Goal: Check status: Check status

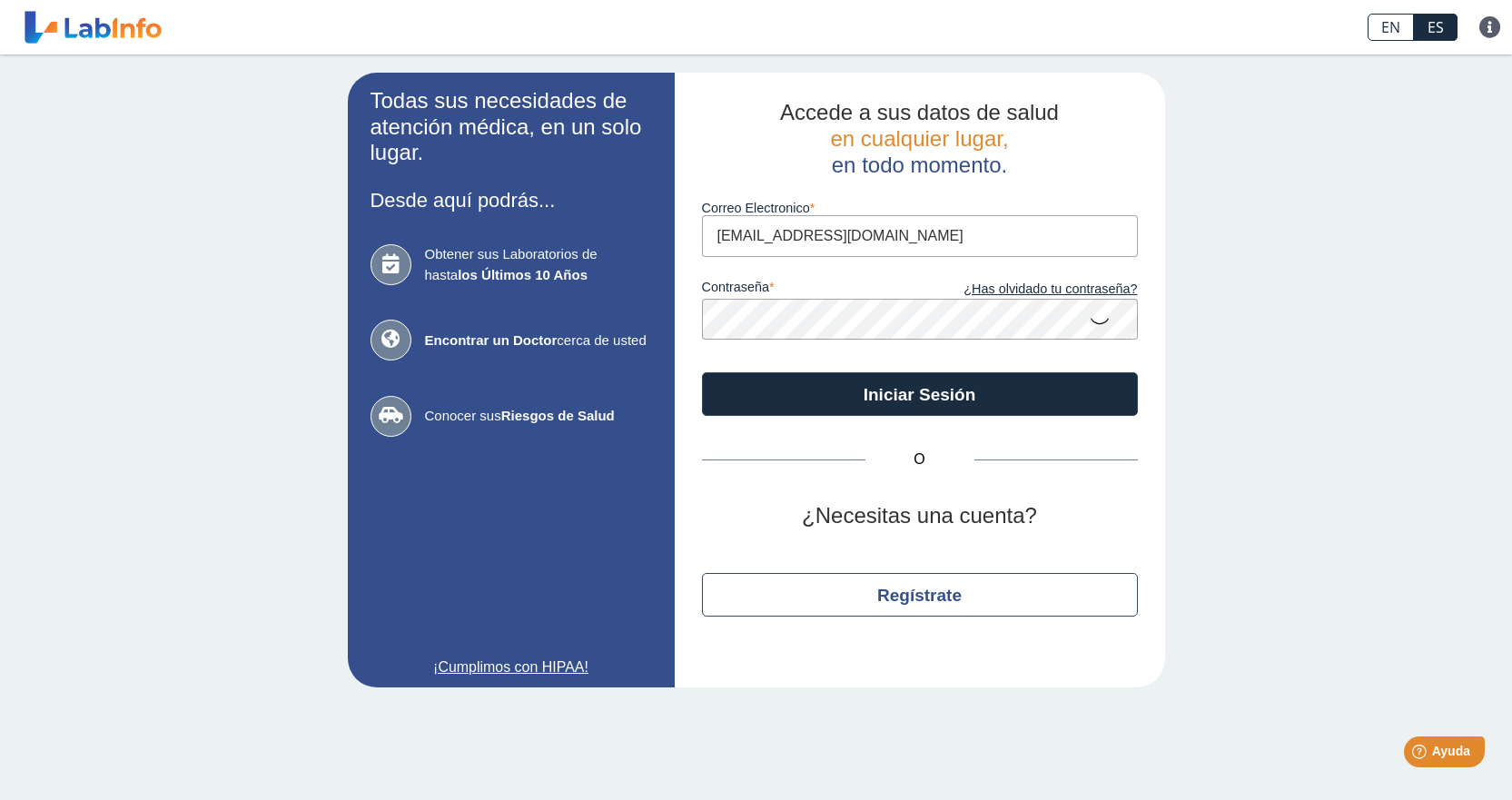
type input "[EMAIL_ADDRESS][DOMAIN_NAME]"
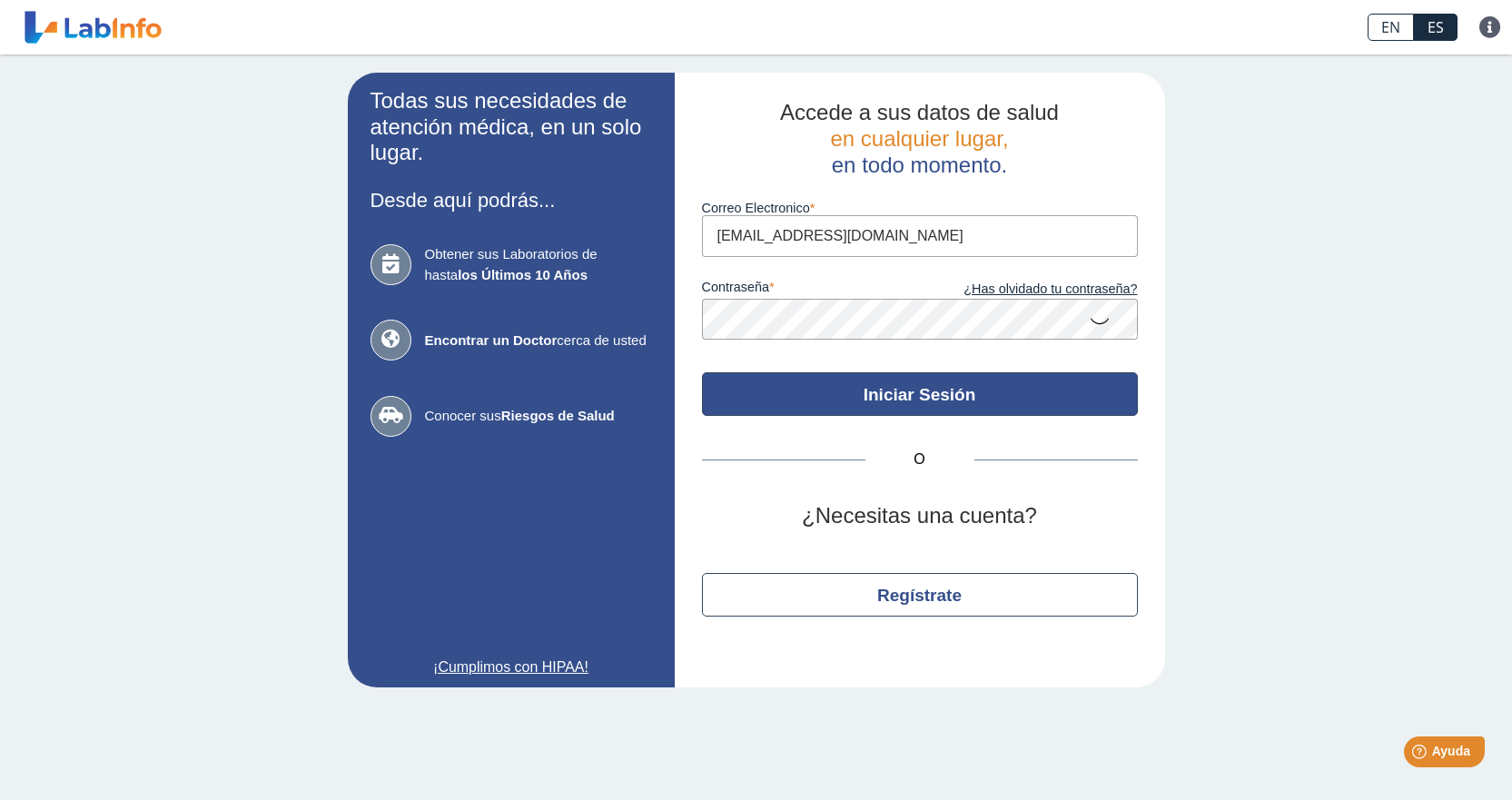
click at [979, 386] on button "Iniciar Sesión" at bounding box center [919, 394] width 436 height 44
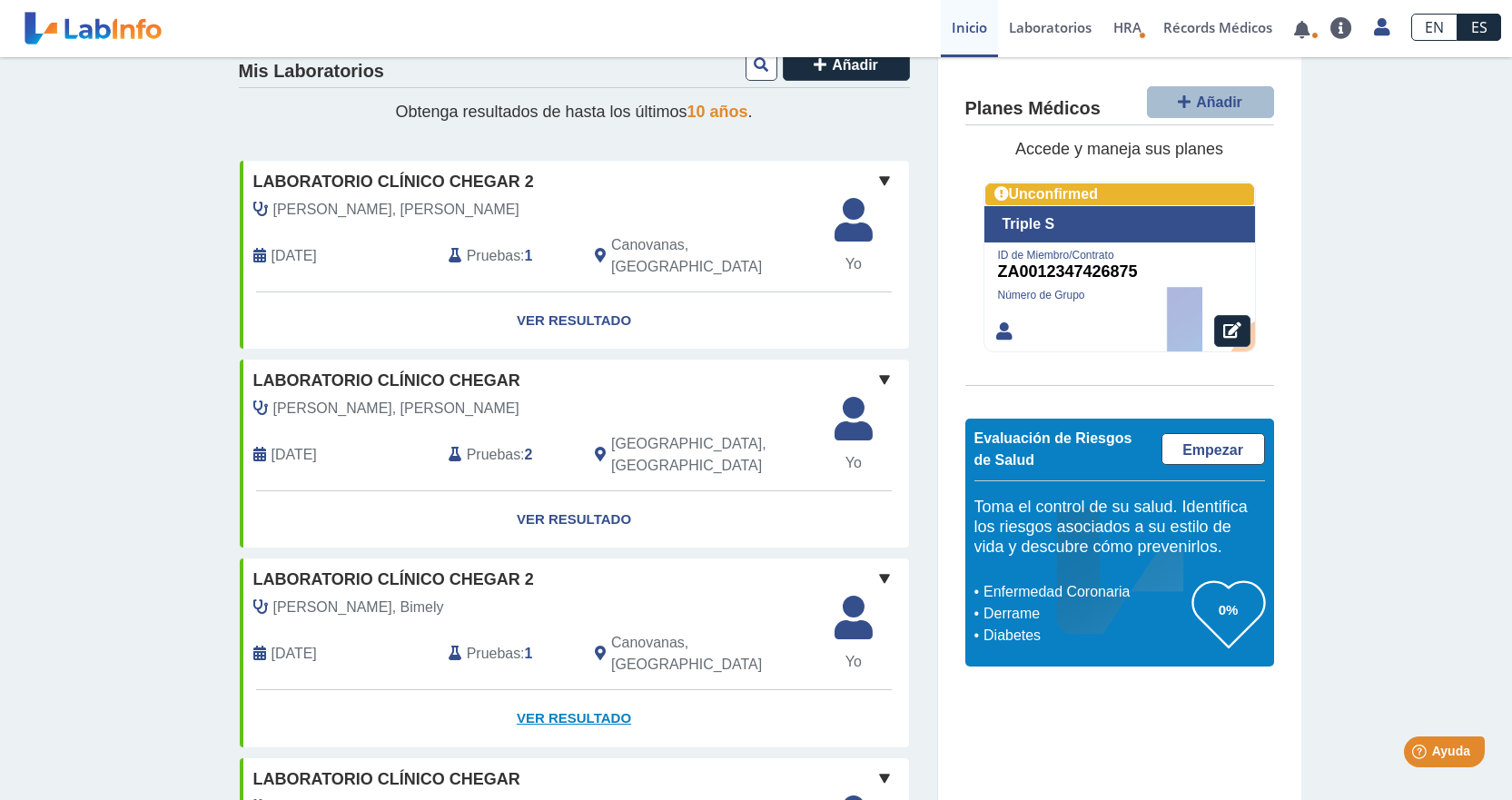
scroll to position [91, 0]
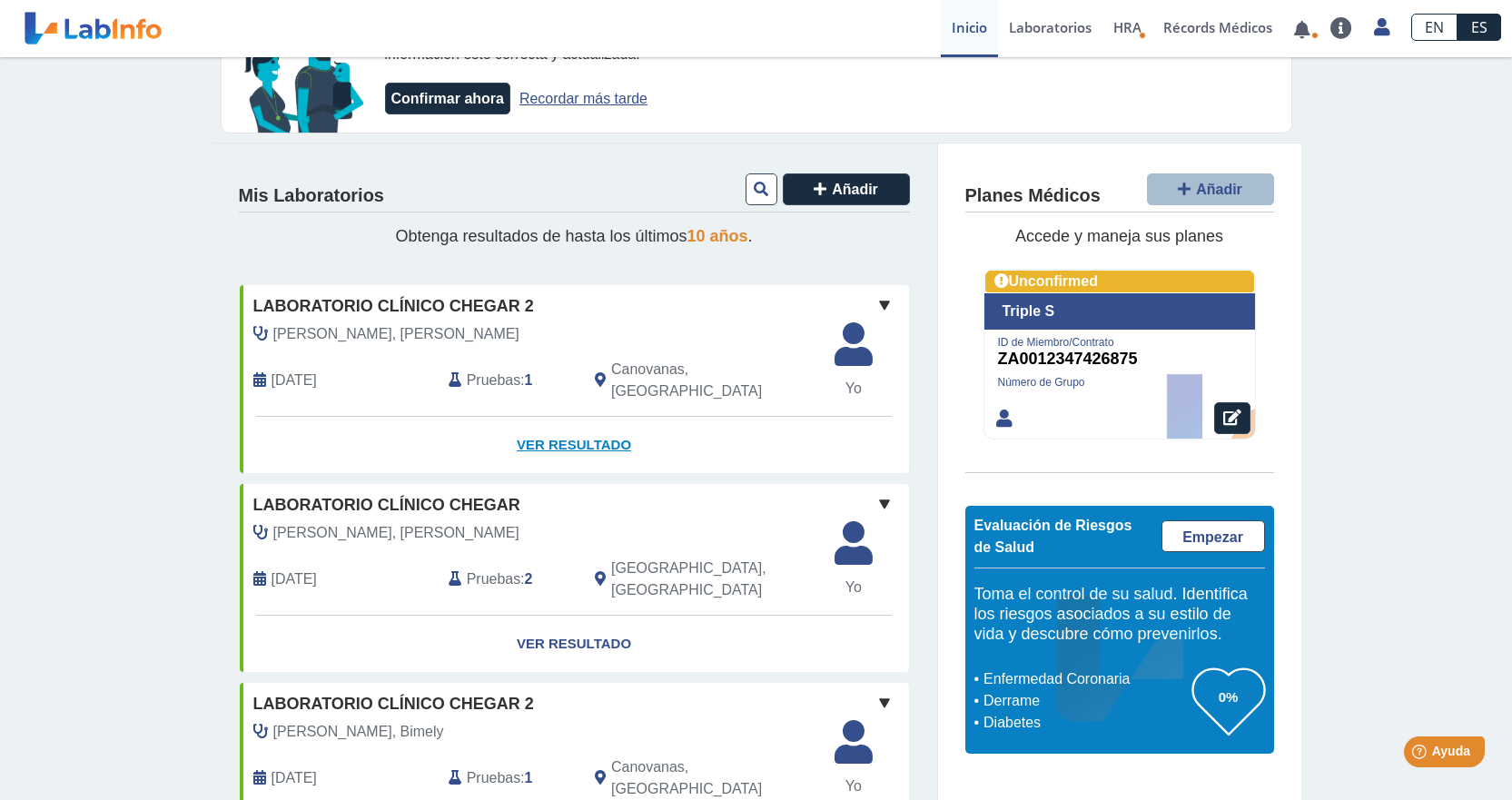
click at [590, 417] on link "Ver Resultado" at bounding box center [574, 446] width 670 height 57
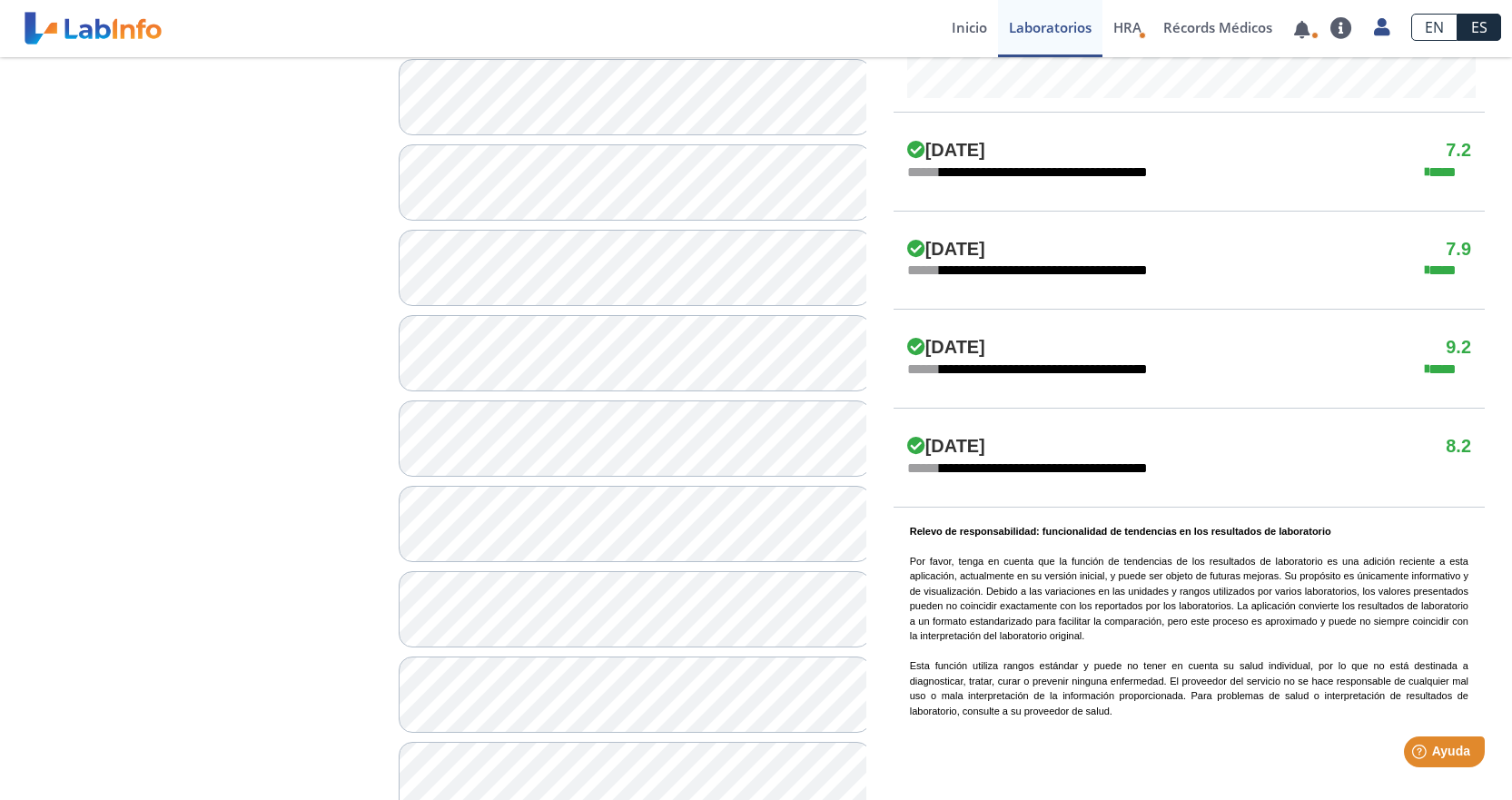
scroll to position [1000, 0]
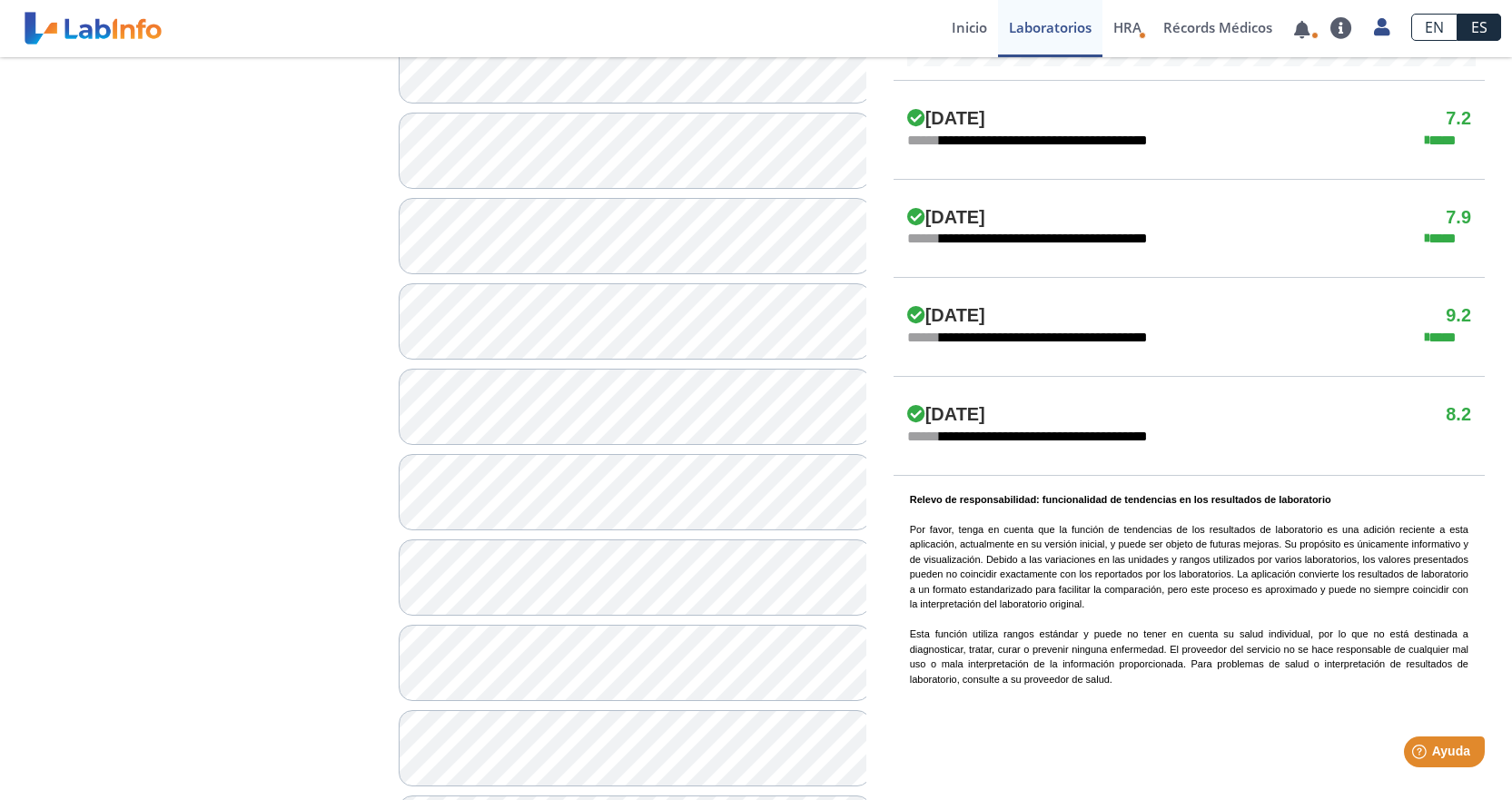
click at [278, 392] on div "**********" at bounding box center [198, 283] width 371 height 2012
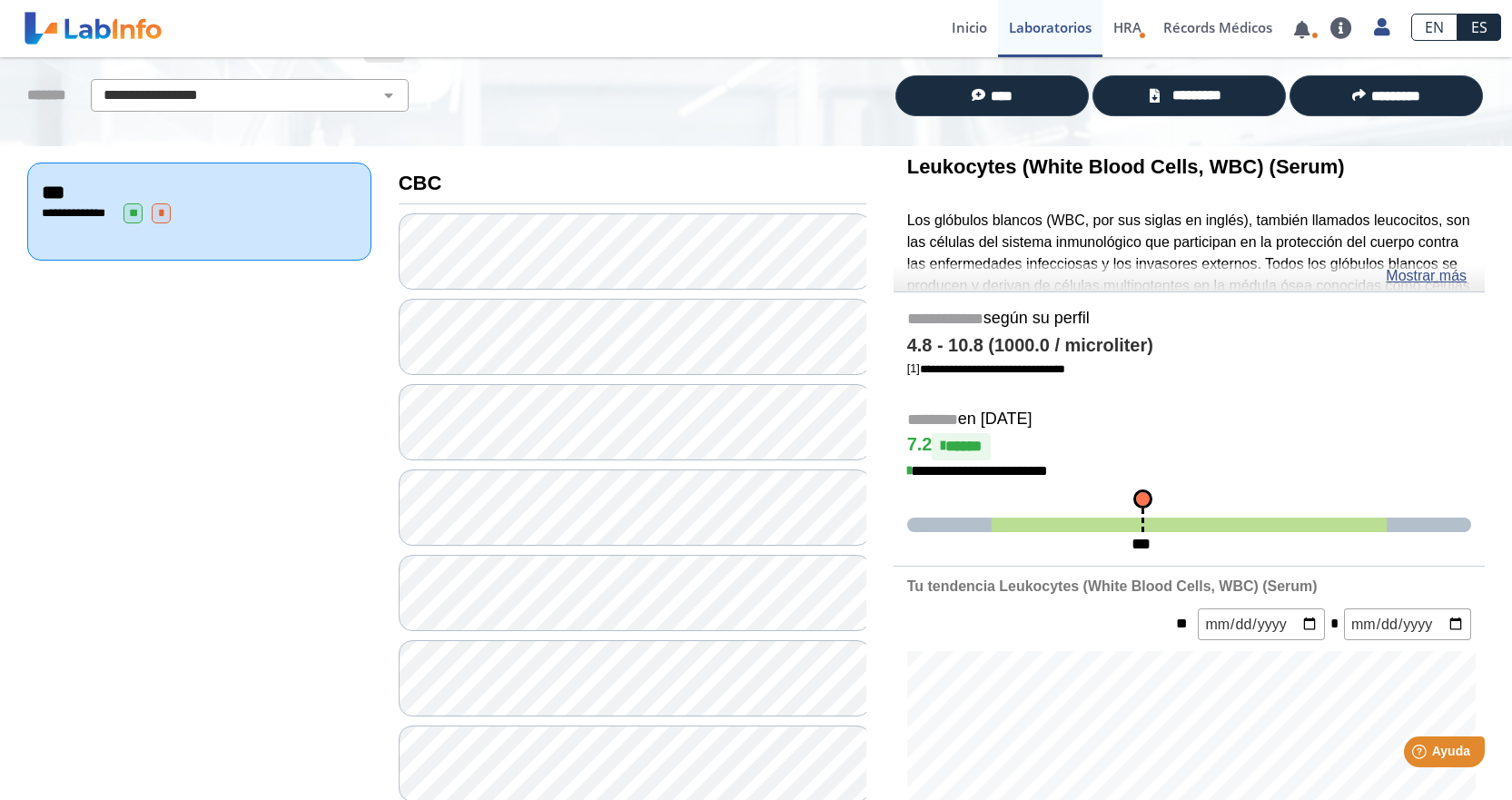
scroll to position [0, 0]
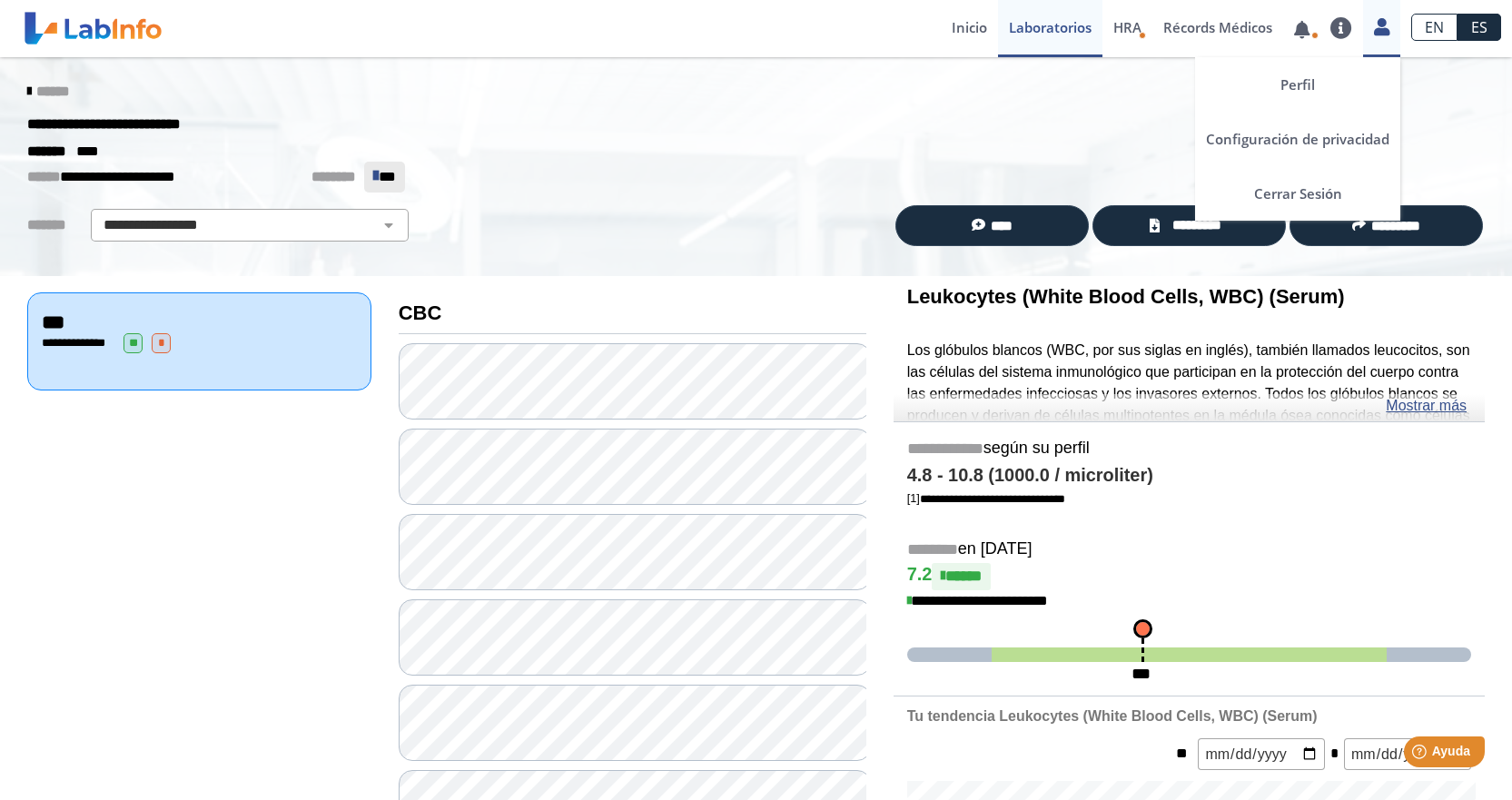
click at [1389, 29] on icon at bounding box center [1381, 27] width 15 height 13
click at [1307, 196] on link "Cerrar Sesión" at bounding box center [1297, 193] width 205 height 54
